Goal: Check status: Check status

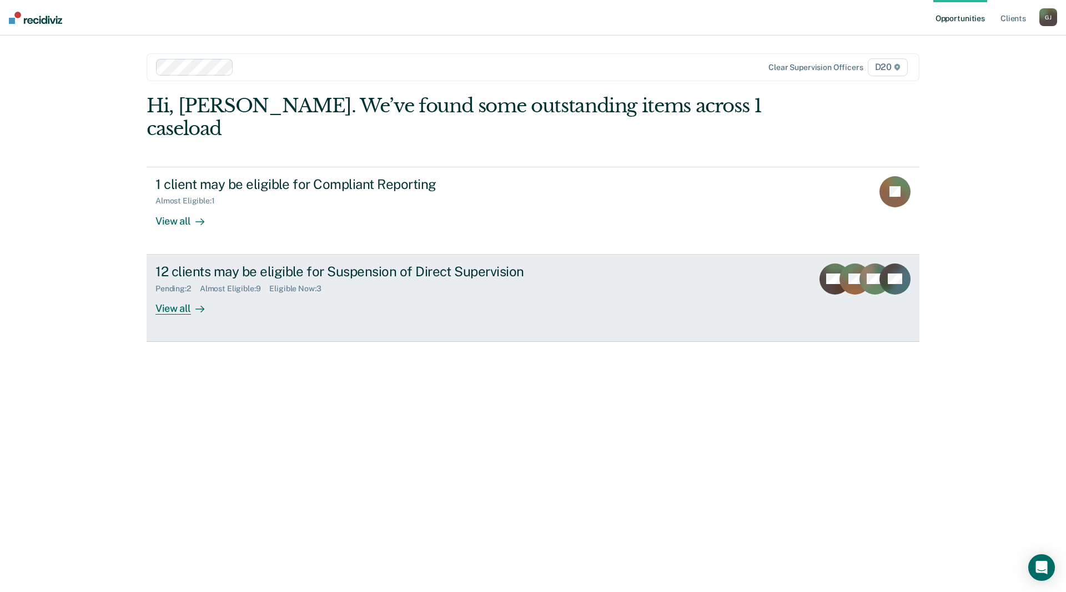
click at [435, 279] on div "Pending : 2 Almost Eligible : 9 Eligible Now : 3" at bounding box center [351, 286] width 390 height 14
